Goal: Task Accomplishment & Management: Manage account settings

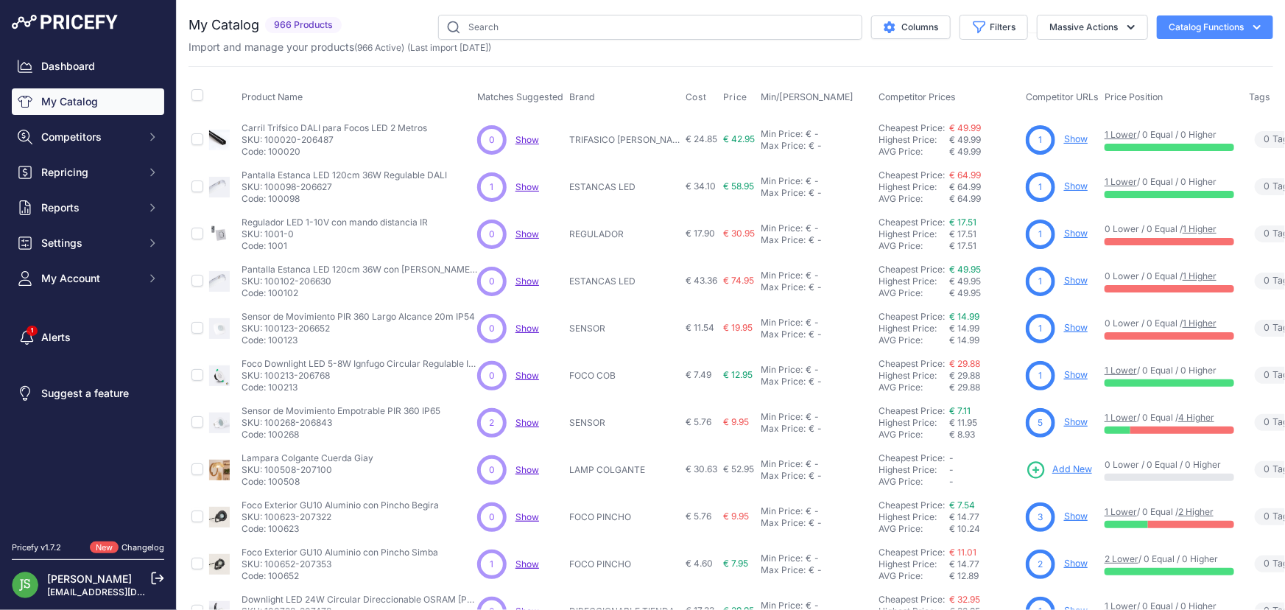
click at [151, 366] on icon at bounding box center [157, 577] width 13 height 13
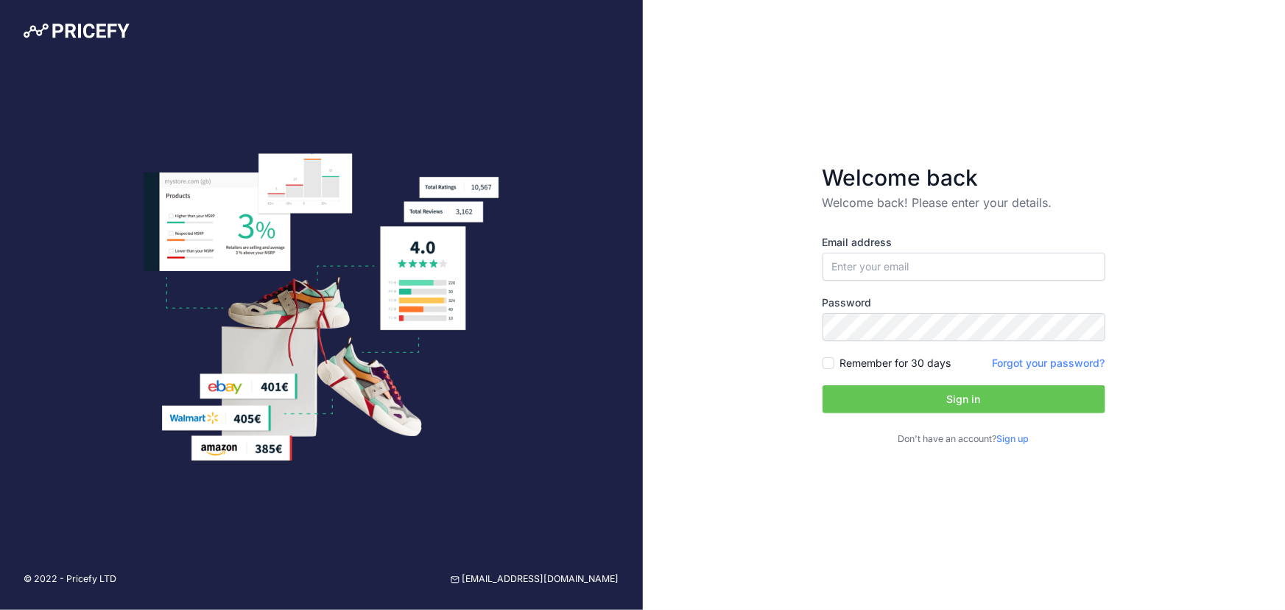
click at [964, 242] on label "Email address" at bounding box center [963, 242] width 283 height 15
click at [972, 254] on input "[EMAIL_ADDRESS][DOMAIN_NAME]" at bounding box center [963, 267] width 283 height 28
type input "sistemas@efectoled.com"
click at [858, 395] on button "Sign in" at bounding box center [963, 399] width 283 height 28
